Goal: Book appointment/travel/reservation

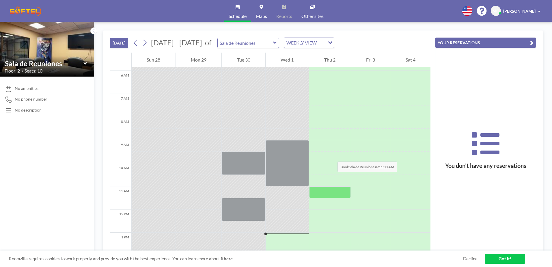
scroll to position [202, 0]
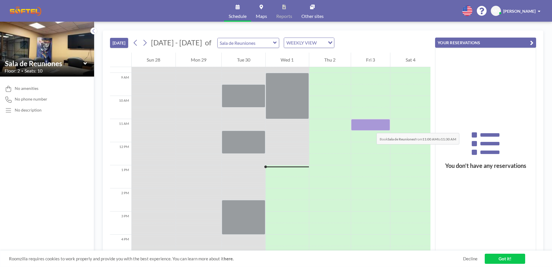
click at [371, 127] on div at bounding box center [370, 125] width 39 height 12
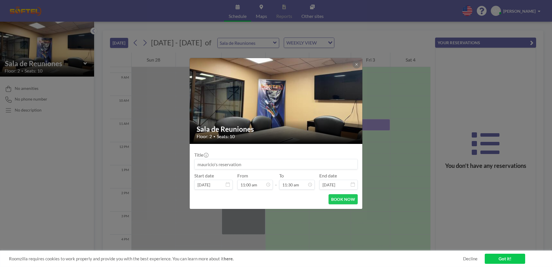
click at [253, 165] on input at bounding box center [276, 164] width 163 height 10
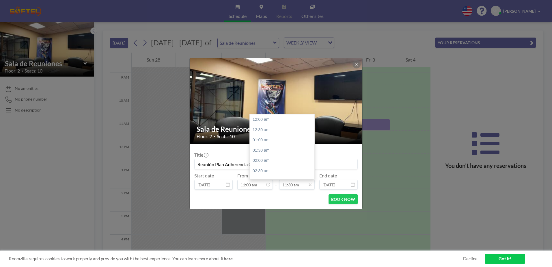
scroll to position [236, 0]
type input "Reunión Plan Adherencia Operacional"
click at [311, 184] on icon at bounding box center [310, 184] width 3 height 3
click at [263, 150] on div "01:00 pm" at bounding box center [284, 150] width 68 height 10
type input "01:00 pm"
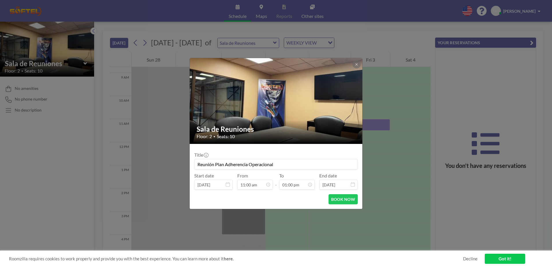
scroll to position [267, 0]
click at [344, 197] on button "BOOK NOW" at bounding box center [343, 199] width 29 height 10
